Goal: Transaction & Acquisition: Book appointment/travel/reservation

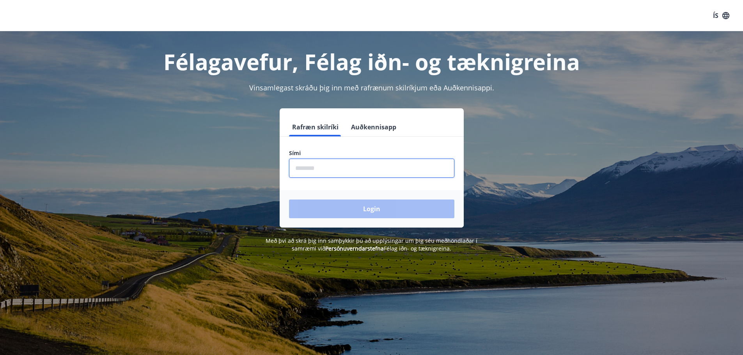
click at [318, 171] on input "phone" at bounding box center [371, 168] width 165 height 19
type input "********"
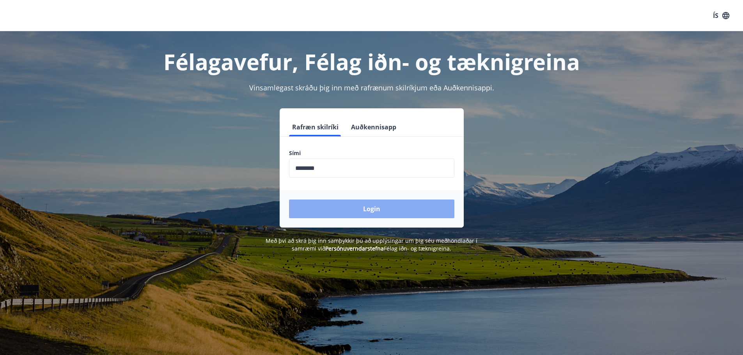
click at [373, 209] on button "Login" at bounding box center [371, 209] width 165 height 19
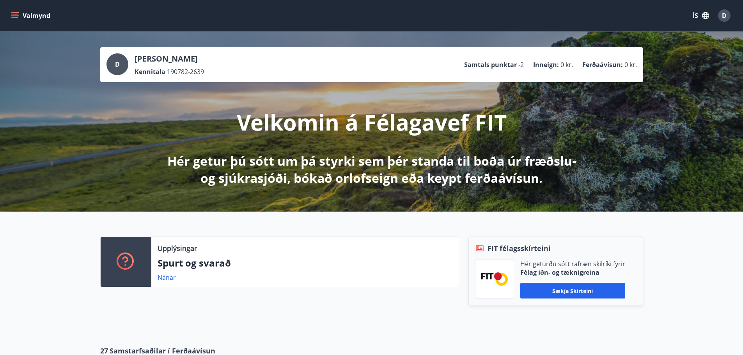
click at [24, 19] on button "Valmynd" at bounding box center [31, 16] width 44 height 14
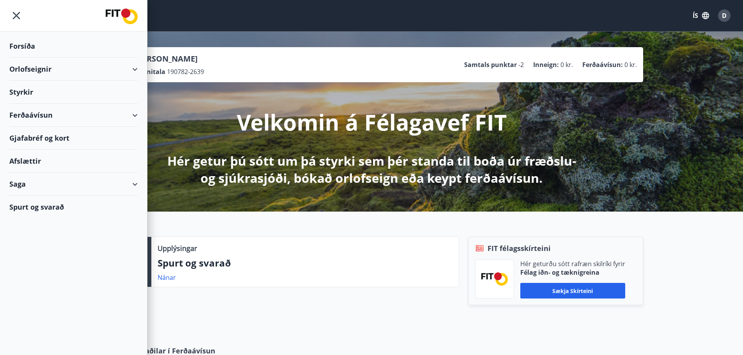
click at [138, 67] on icon at bounding box center [134, 69] width 9 height 9
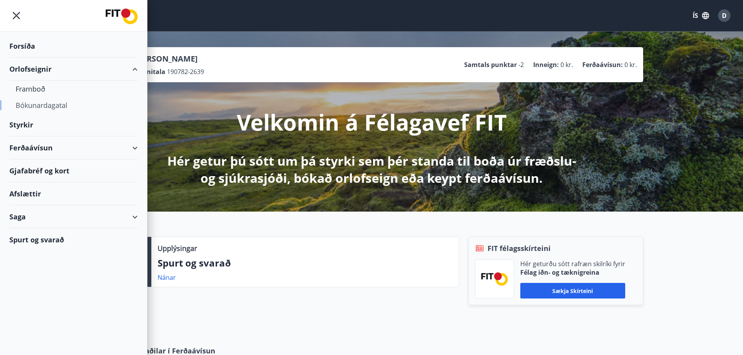
click at [45, 104] on div "Bókunardagatal" at bounding box center [74, 105] width 116 height 16
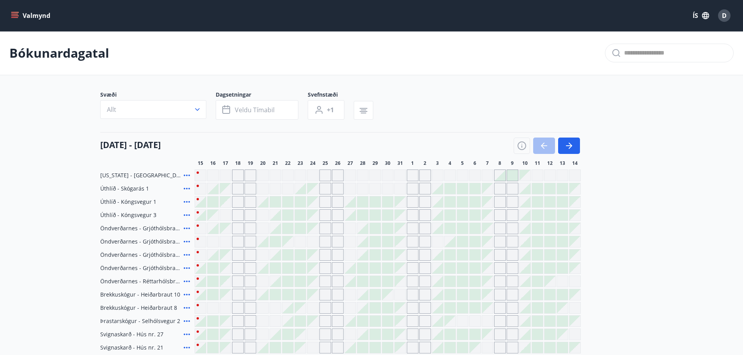
click at [697, 207] on main "Bókunardagatal Svæði Allt Dagsetningar Veldu tímabil Svefnstæði +1 [DATE] - [DA…" at bounding box center [371, 318] width 743 height 575
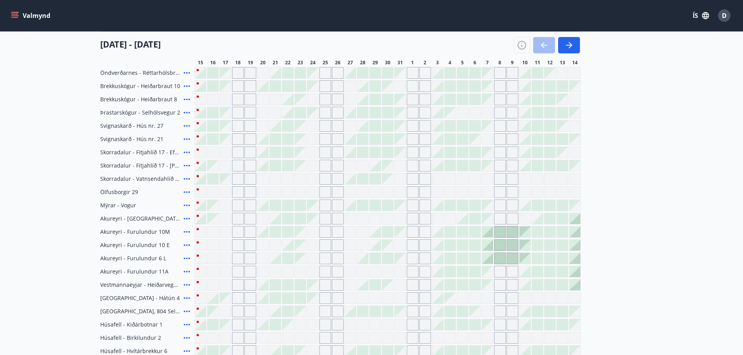
scroll to position [195, 0]
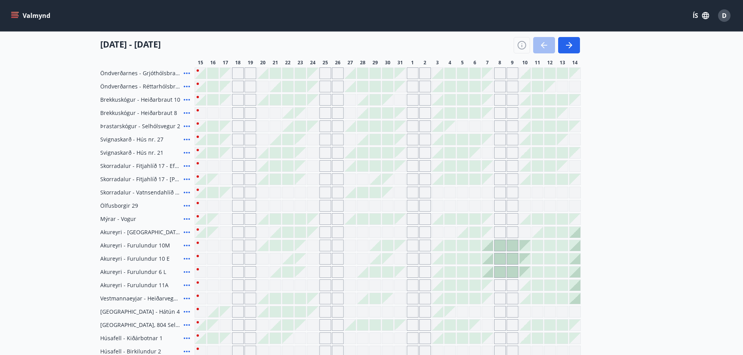
click at [267, 209] on div "Gráir dagar eru ekki bókanlegir" at bounding box center [263, 206] width 12 height 12
click at [273, 209] on div "Gráir dagar eru ekki bókanlegir" at bounding box center [276, 206] width 12 height 12
click at [279, 209] on div "Gráir dagar eru ekki bókanlegir" at bounding box center [276, 206] width 12 height 12
click at [308, 207] on div "Gráir dagar eru ekki bókanlegir" at bounding box center [313, 206] width 12 height 12
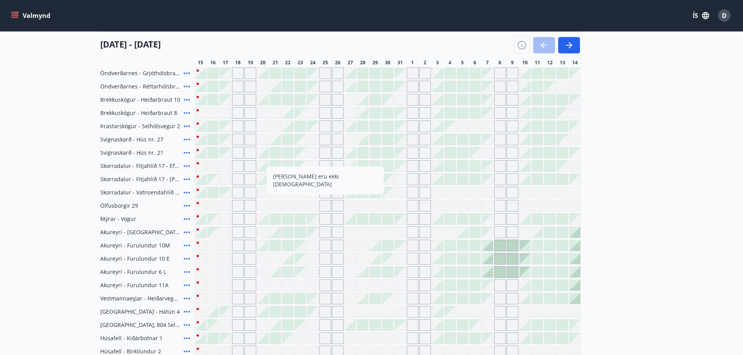
click at [584, 46] on div "[DATE] - [DATE] 16 17 18 19 20 21 22 23 24 25 26 27 28 29 30 31 1 2 3 4 5 6 7 8…" at bounding box center [371, 49] width 543 height 34
click at [576, 44] on button "button" at bounding box center [569, 45] width 22 height 16
click at [656, 120] on main "Bókunardagatal Svæði Allt Dagsetningar Veldu tímabil Svefnstæði +1 [DATE] - [DA…" at bounding box center [371, 123] width 743 height 575
click at [573, 50] on icon "button" at bounding box center [568, 45] width 9 height 9
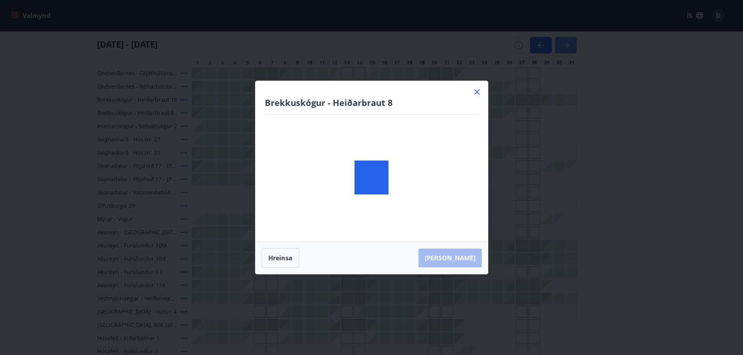
scroll to position [39, 0]
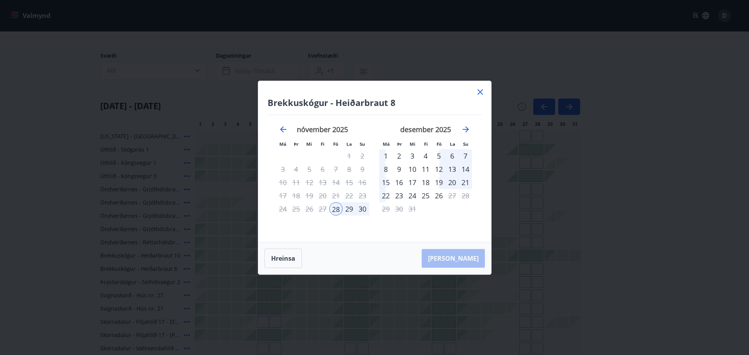
click at [478, 89] on icon at bounding box center [479, 91] width 9 height 9
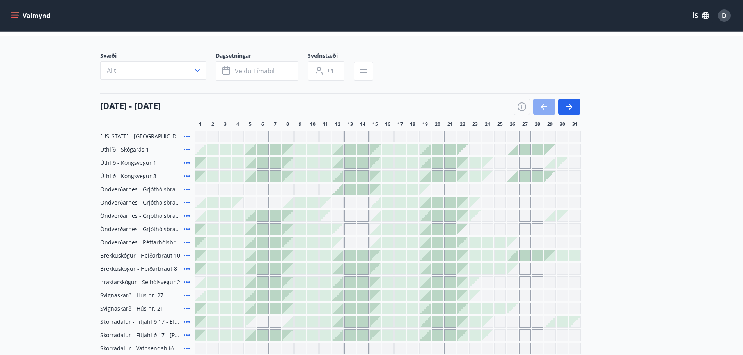
click at [541, 104] on icon "button" at bounding box center [543, 106] width 9 height 9
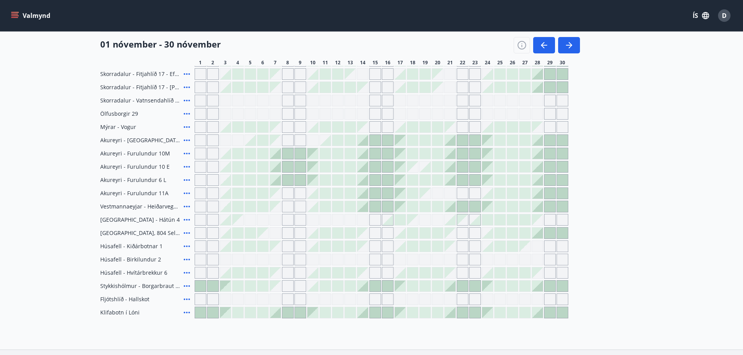
scroll to position [273, 0]
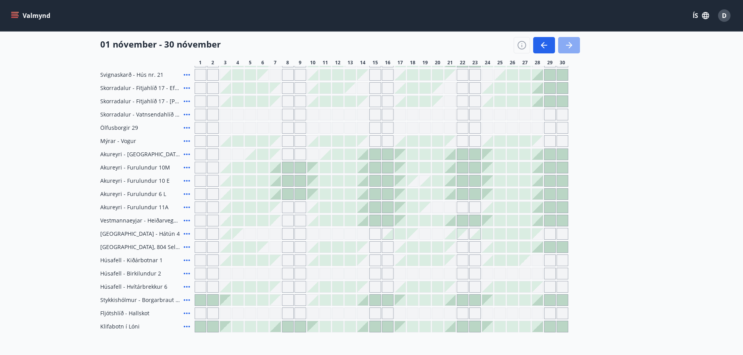
click at [567, 44] on icon "button" at bounding box center [568, 45] width 9 height 9
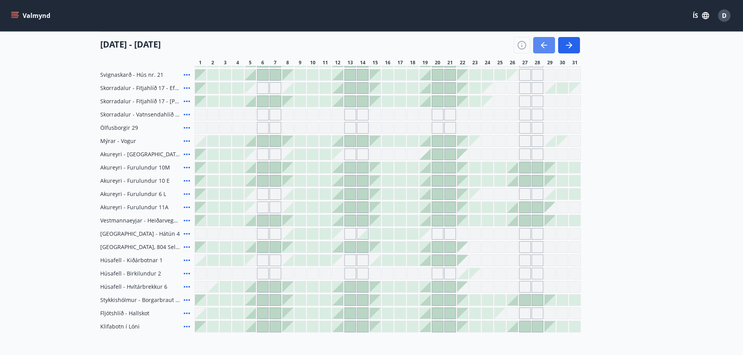
click at [540, 45] on icon "button" at bounding box center [543, 45] width 9 height 9
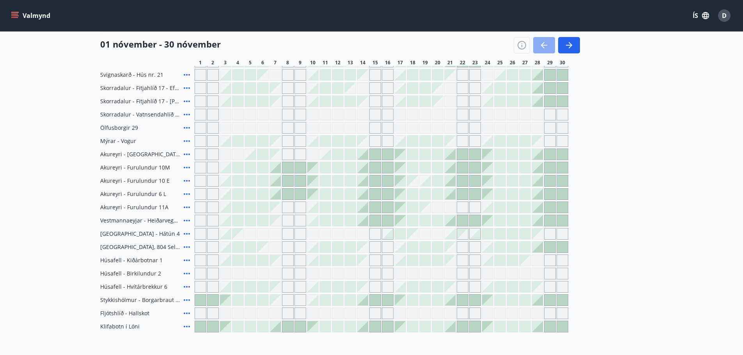
click at [540, 44] on icon "button" at bounding box center [543, 45] width 9 height 9
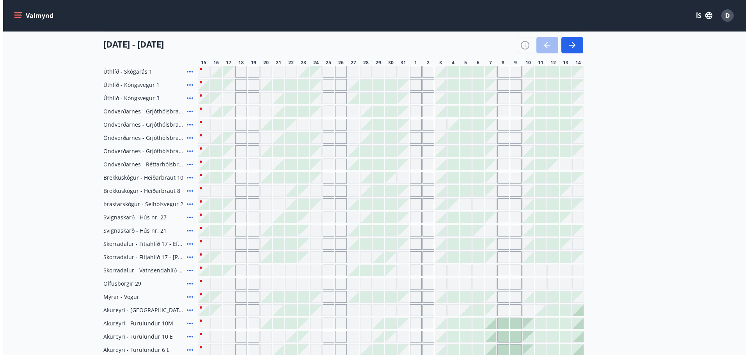
scroll to position [78, 0]
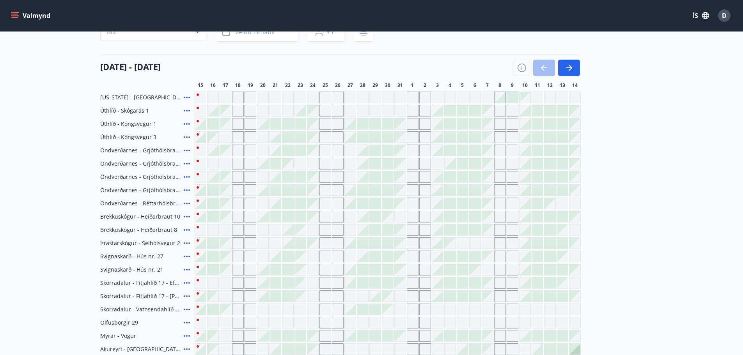
click at [168, 205] on span "Öndverðarnes - Réttarhólsbraut 40" at bounding box center [140, 204] width 80 height 8
click at [66, 205] on main "Bókunardagatal Svæði Allt Dagsetningar Veldu tímabil Svefnstæði +1 [DATE] - [DA…" at bounding box center [371, 240] width 743 height 575
click at [161, 218] on span "Brekkuskógur - Heiðarbraut 10" at bounding box center [140, 217] width 80 height 8
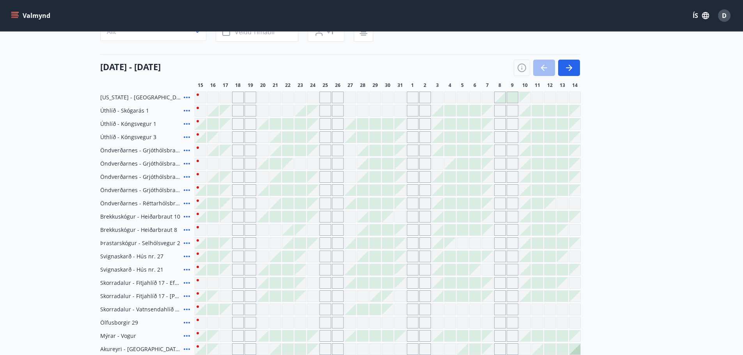
click at [161, 218] on span "Brekkuskógur - Heiðarbraut 10" at bounding box center [140, 217] width 80 height 8
click at [163, 217] on span "Brekkuskógur - Heiðarbraut 10" at bounding box center [140, 217] width 80 height 8
click at [168, 216] on span "Brekkuskógur - Heiðarbraut 10" at bounding box center [140, 217] width 80 height 8
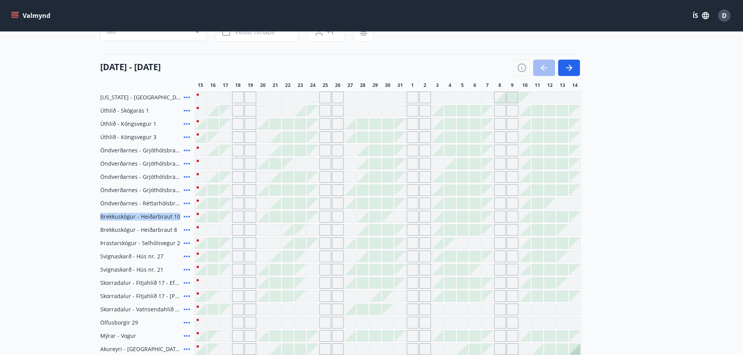
click at [168, 216] on span "Brekkuskógur - Heiðarbraut 10" at bounding box center [140, 217] width 80 height 8
click at [181, 216] on div "Brekkuskógur - Heiðarbraut 10" at bounding box center [145, 217] width 91 height 12
click at [184, 216] on icon at bounding box center [186, 216] width 9 height 9
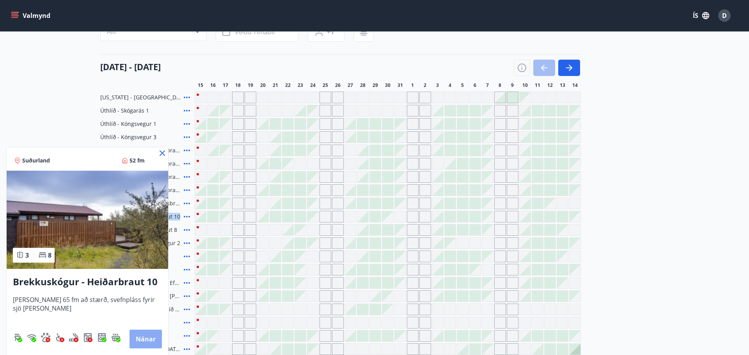
click at [144, 342] on button "Nánar" at bounding box center [145, 339] width 32 height 19
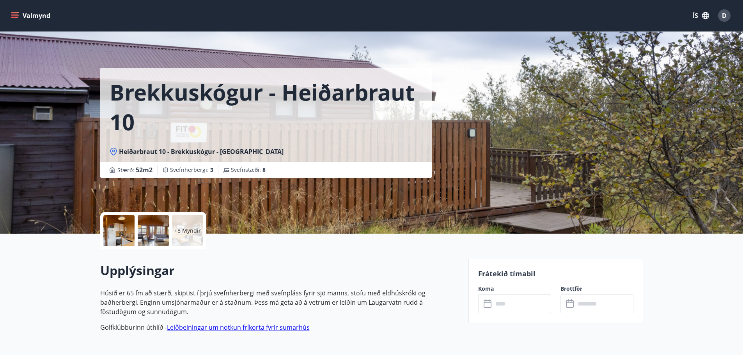
click at [157, 229] on div at bounding box center [153, 230] width 31 height 31
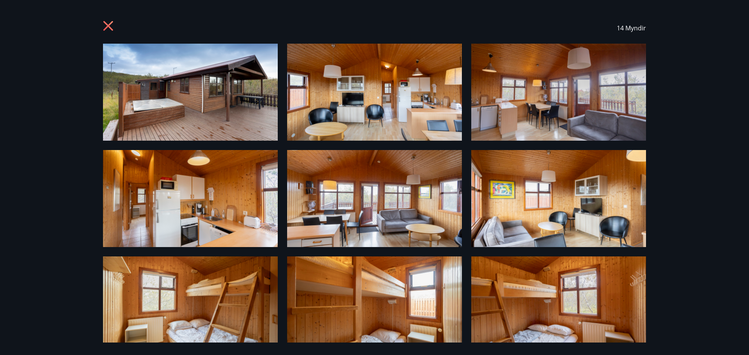
click at [106, 25] on icon at bounding box center [108, 26] width 10 height 10
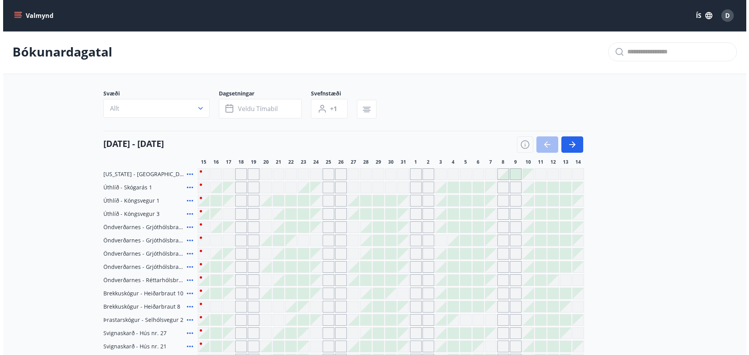
scroll to position [79, 0]
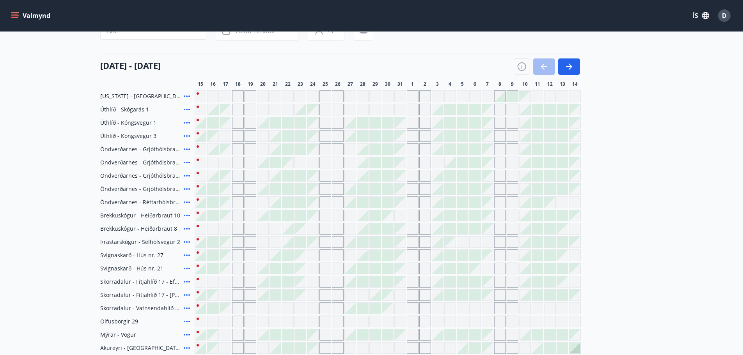
click at [184, 190] on icon at bounding box center [186, 188] width 9 height 9
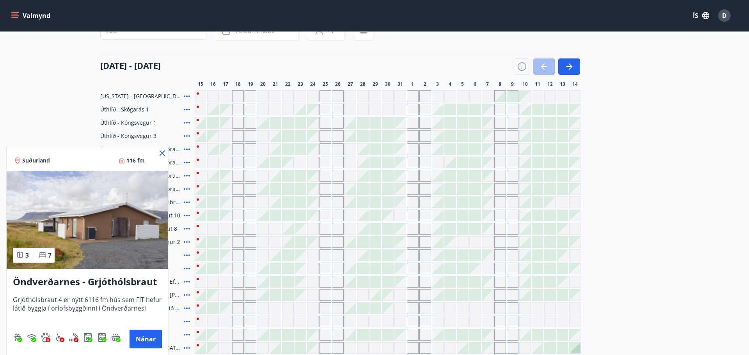
click at [160, 155] on icon at bounding box center [162, 153] width 5 height 5
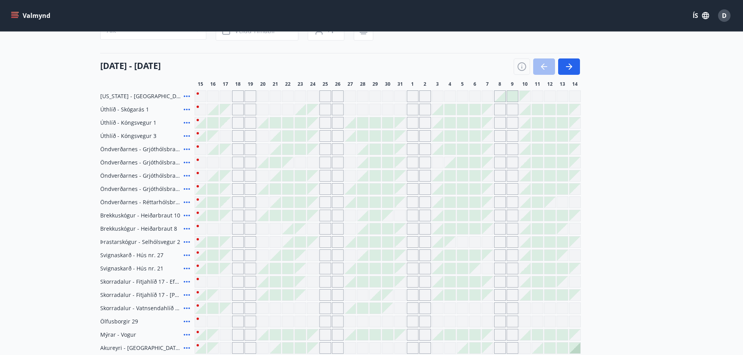
click at [263, 191] on div at bounding box center [262, 189] width 11 height 11
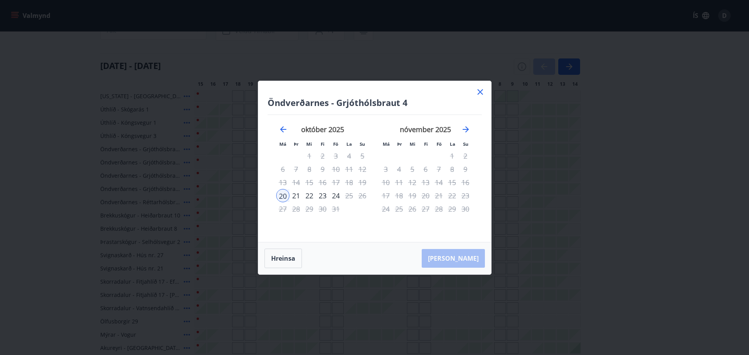
click at [323, 195] on div "23" at bounding box center [322, 195] width 13 height 13
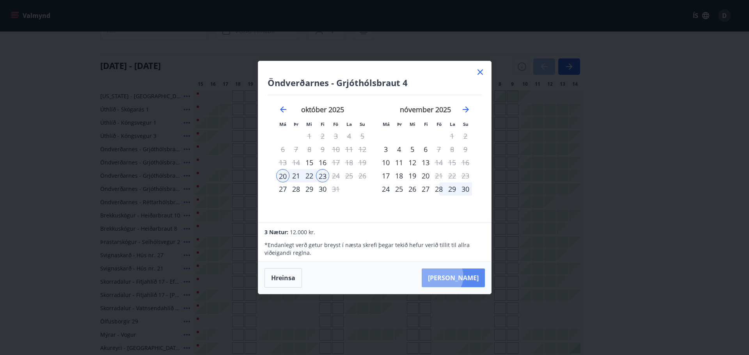
click at [465, 277] on button "[PERSON_NAME]" at bounding box center [453, 278] width 63 height 19
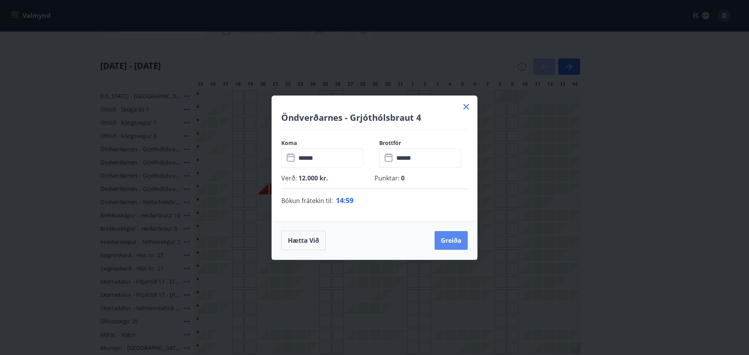
click at [453, 239] on button "Greiða" at bounding box center [450, 240] width 33 height 19
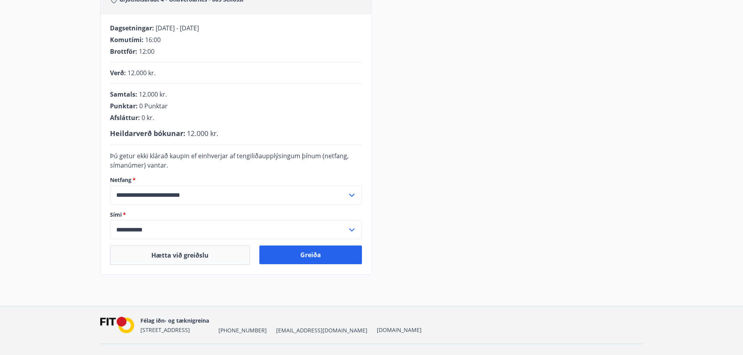
scroll to position [157, 0]
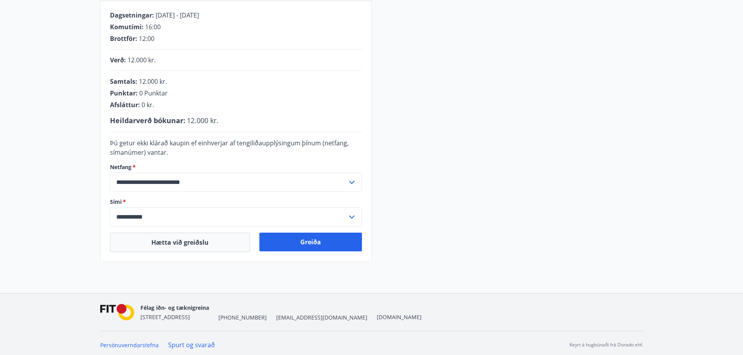
click at [187, 222] on input "**********" at bounding box center [228, 216] width 237 height 19
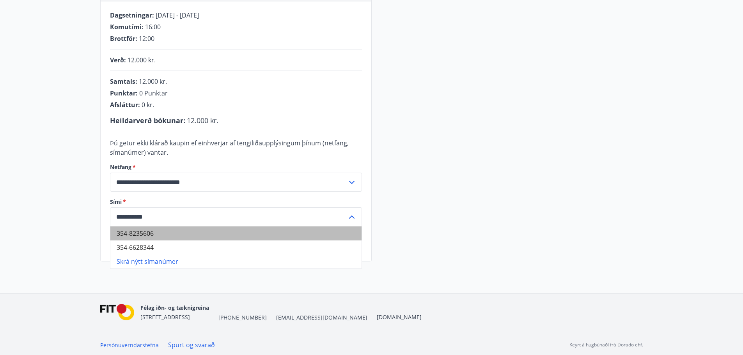
click at [153, 232] on li "354-8235606" at bounding box center [235, 234] width 251 height 14
type input "**********"
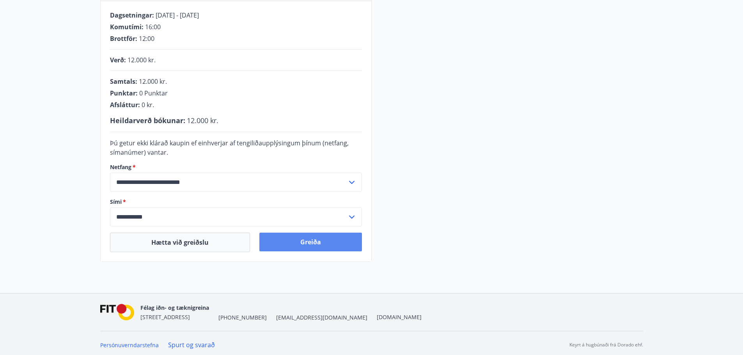
click at [298, 242] on button "Greiða" at bounding box center [310, 242] width 103 height 19
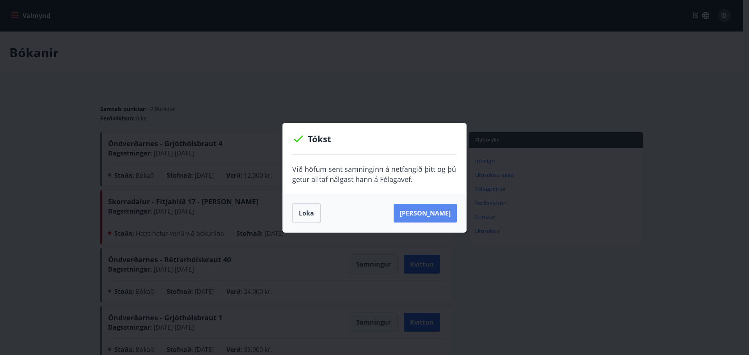
click at [427, 218] on button "Sjá samning" at bounding box center [425, 213] width 63 height 19
click at [637, 98] on div "Tókst Við höfum sent samninginn á netfangið þitt og þú getur alltaf nálgast han…" at bounding box center [374, 177] width 749 height 355
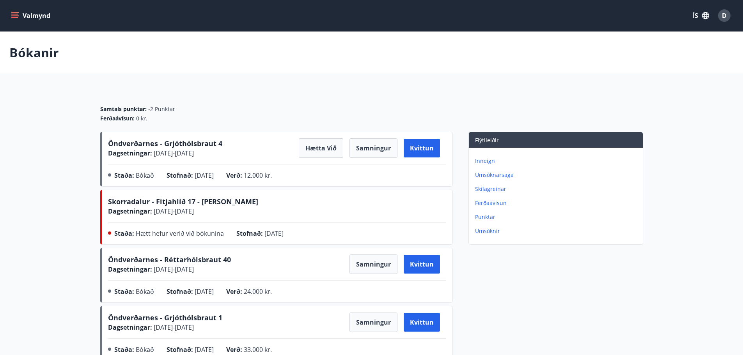
click at [722, 14] on div "D" at bounding box center [724, 15] width 12 height 12
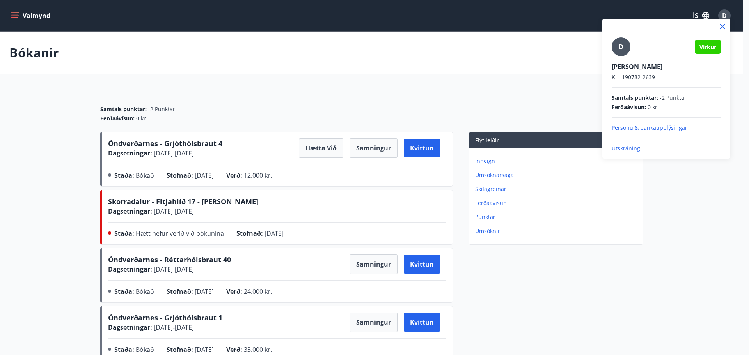
click at [625, 146] on p "Útskráning" at bounding box center [666, 149] width 109 height 8
